Goal: Find specific page/section: Find specific page/section

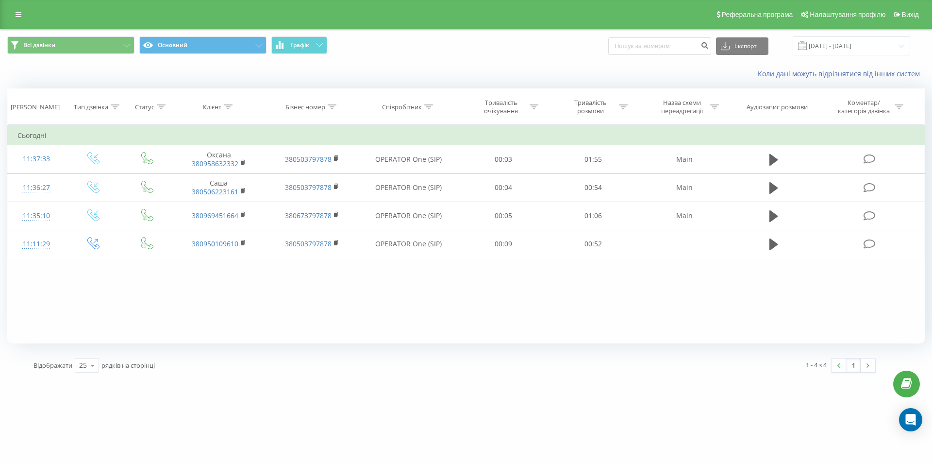
click at [305, 37] on button "Графік" at bounding box center [299, 44] width 56 height 17
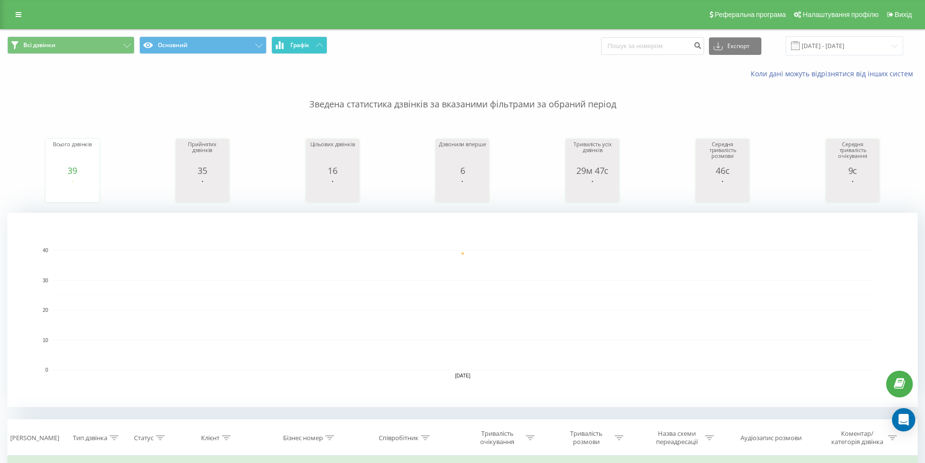
click at [302, 51] on button "Графік" at bounding box center [299, 44] width 56 height 17
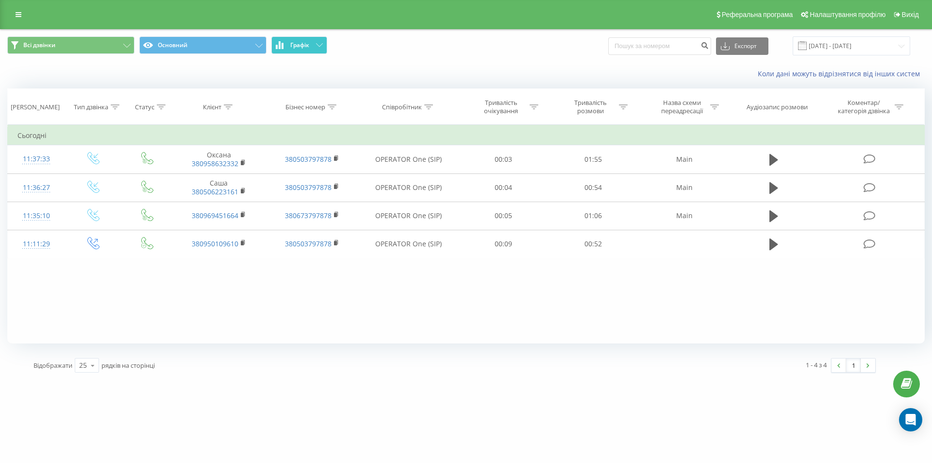
click at [302, 51] on button "Графік" at bounding box center [299, 44] width 56 height 17
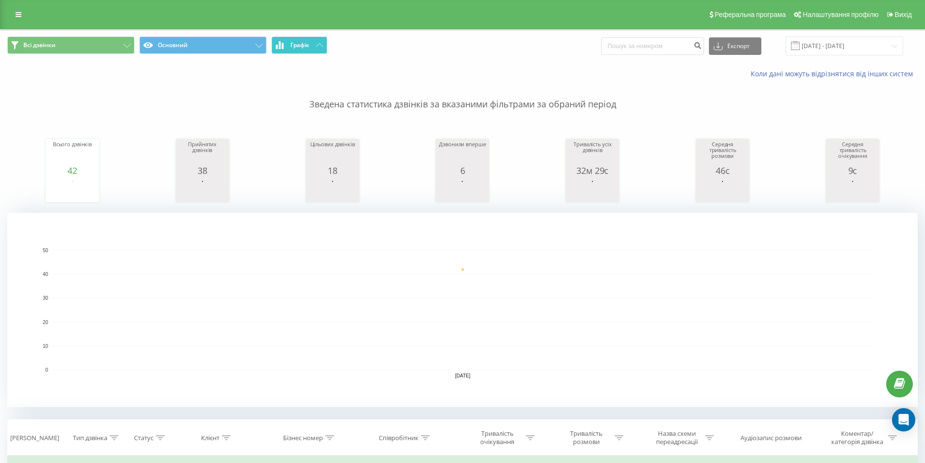
click at [312, 47] on button "Графік" at bounding box center [299, 44] width 56 height 17
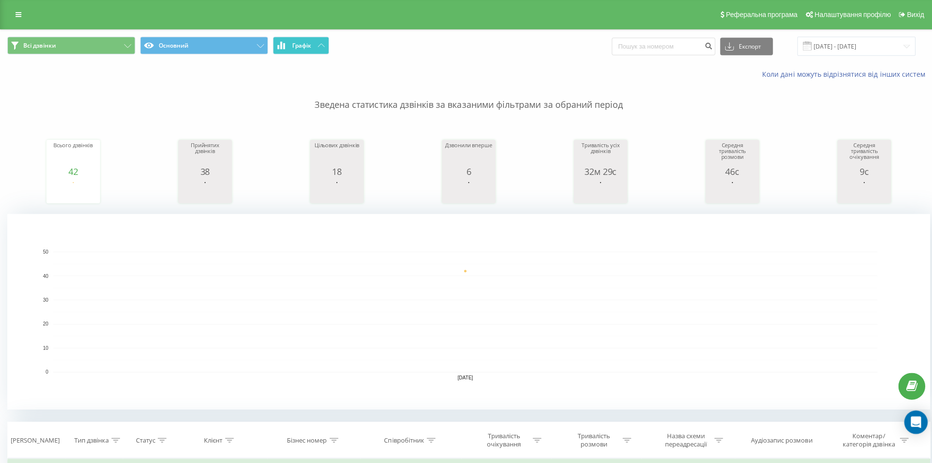
click at [312, 47] on button "Графік" at bounding box center [299, 44] width 56 height 17
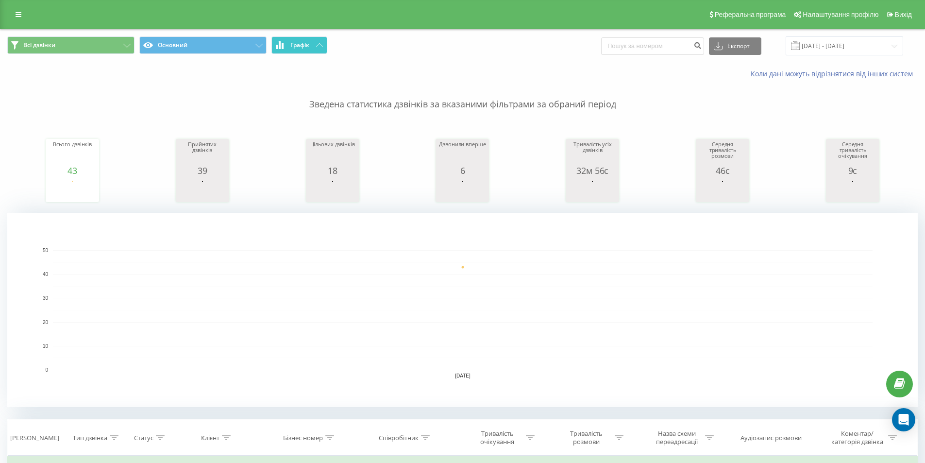
click at [297, 47] on span "Графік" at bounding box center [299, 45] width 19 height 7
